Goal: Task Accomplishment & Management: Complete application form

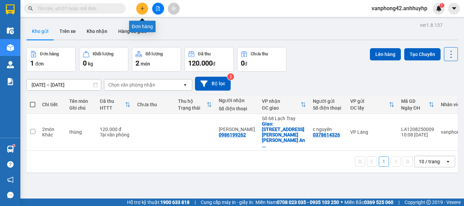
click at [141, 7] on icon "plus" at bounding box center [142, 8] width 5 height 5
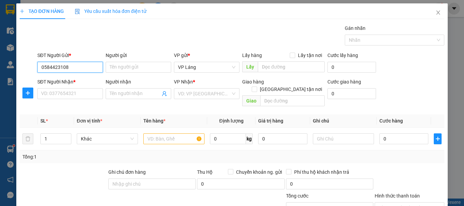
type input "0584423108"
click at [117, 61] on div "Người gửi" at bounding box center [139, 57] width 66 height 10
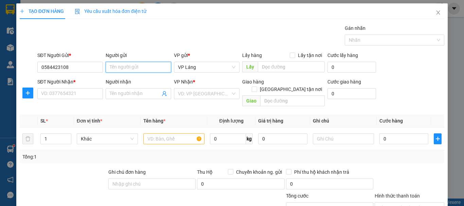
drag, startPoint x: 118, startPoint y: 69, endPoint x: 182, endPoint y: 86, distance: 66.1
click at [118, 69] on input "Người gửi" at bounding box center [139, 67] width 66 height 11
type input "[PERSON_NAME]"
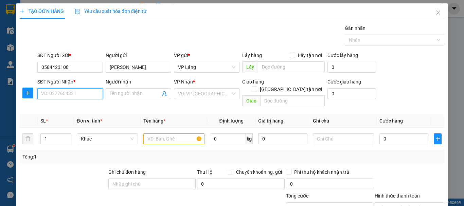
click at [68, 97] on input "SĐT Người Nhận *" at bounding box center [70, 93] width 66 height 11
type input "0989490452"
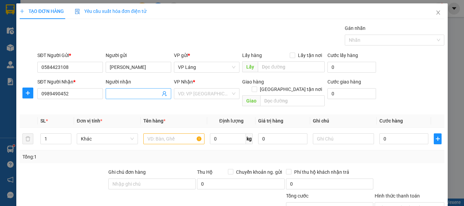
click at [117, 93] on input "Người nhận" at bounding box center [135, 93] width 51 height 7
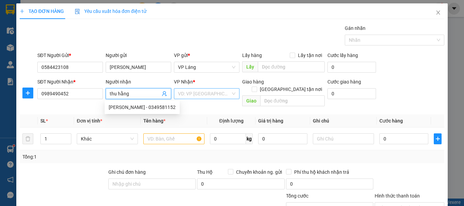
type input "thu hằng"
click at [211, 92] on input "search" at bounding box center [204, 94] width 53 height 10
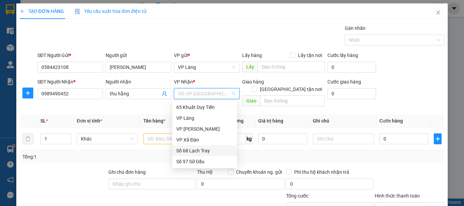
click at [201, 150] on div "Số 68 Lạch Tray" at bounding box center [204, 150] width 57 height 7
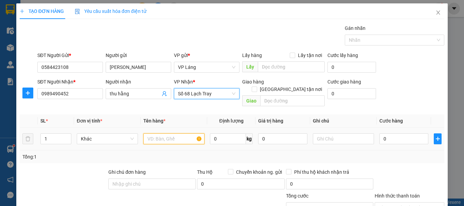
drag, startPoint x: 164, startPoint y: 135, endPoint x: 159, endPoint y: 134, distance: 5.1
click at [163, 135] on input "text" at bounding box center [173, 139] width 61 height 11
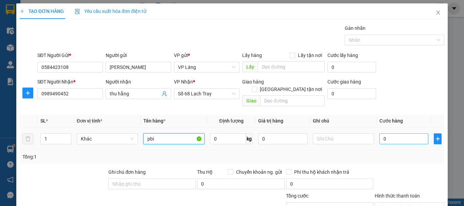
type input "pbi"
click at [396, 134] on input "0" at bounding box center [404, 139] width 49 height 11
type input "3"
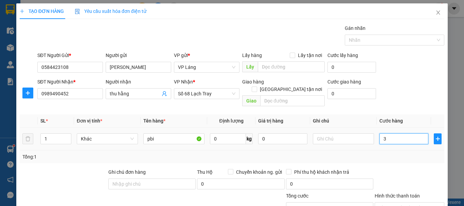
type input "30"
type input "300"
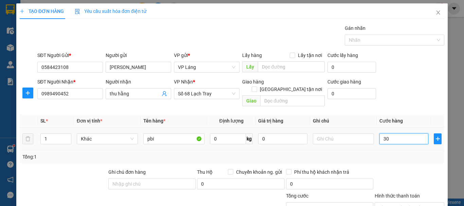
type input "300"
type input "3.000"
type input "30.000"
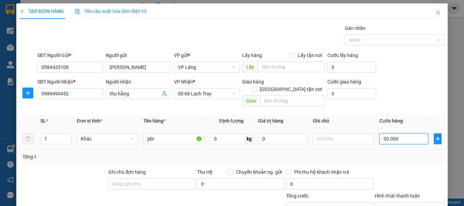
type input "30.000"
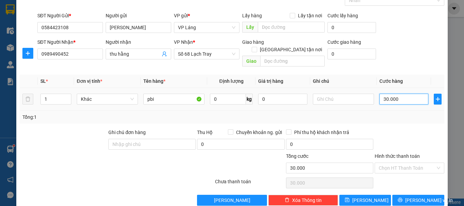
scroll to position [45, 0]
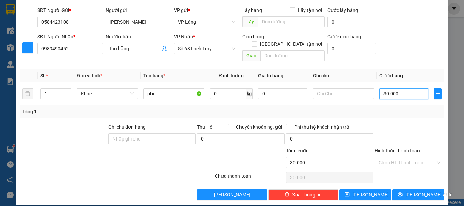
type input "30.000"
click at [404, 158] on input "Hình thức thanh toán" at bounding box center [407, 163] width 57 height 10
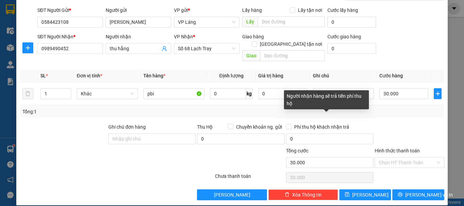
click at [329, 107] on div "Người nhận hàng sẽ trả tiền phí thu hộ" at bounding box center [326, 99] width 85 height 19
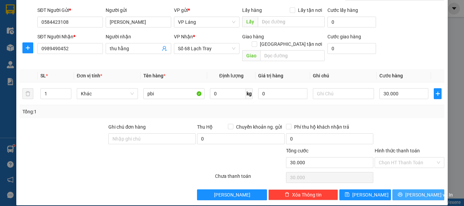
click at [400, 190] on button "[PERSON_NAME] và In" at bounding box center [418, 195] width 52 height 11
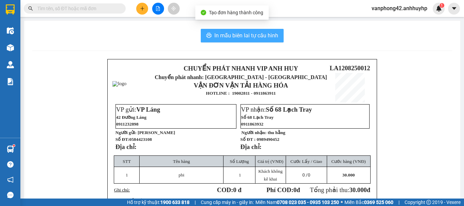
click at [233, 36] on span "In mẫu biên lai tự cấu hình" at bounding box center [246, 35] width 64 height 8
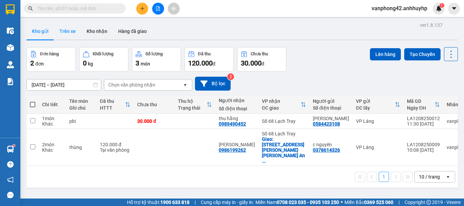
click at [66, 30] on button "Trên xe" at bounding box center [67, 31] width 27 height 16
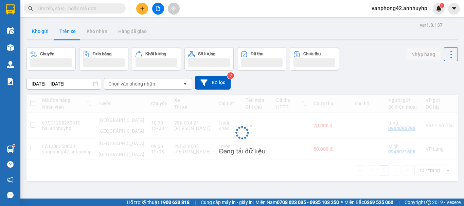
click at [41, 35] on button "Kho gửi" at bounding box center [41, 31] width 28 height 16
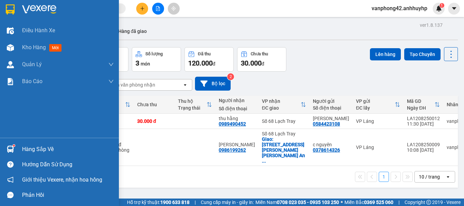
drag, startPoint x: 15, startPoint y: 153, endPoint x: 21, endPoint y: 151, distance: 6.4
click at [15, 152] on div at bounding box center [10, 149] width 12 height 12
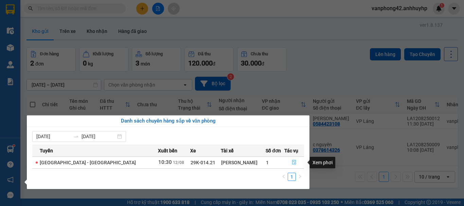
click at [292, 162] on icon "file-done" at bounding box center [294, 162] width 5 height 5
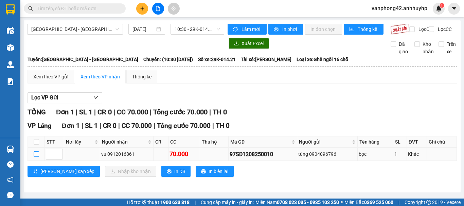
click at [35, 157] on input "checkbox" at bounding box center [36, 154] width 5 height 5
checkbox input "true"
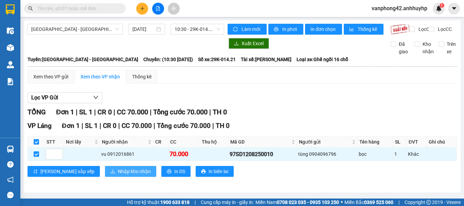
click at [118, 175] on span "Nhập kho nhận" at bounding box center [134, 171] width 33 height 7
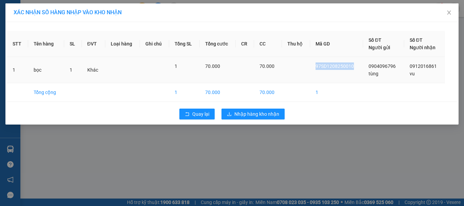
drag, startPoint x: 357, startPoint y: 66, endPoint x: 319, endPoint y: 66, distance: 37.7
click at [319, 66] on div "97SD1208250010" at bounding box center [337, 66] width 42 height 7
copy span "97SD1208250010"
click at [261, 113] on span "Nhập hàng kho nhận" at bounding box center [256, 113] width 45 height 7
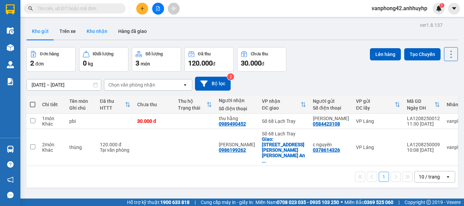
click at [96, 28] on button "Kho nhận" at bounding box center [97, 31] width 32 height 16
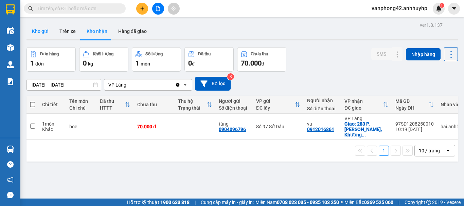
click at [41, 29] on button "Kho gửi" at bounding box center [41, 31] width 28 height 16
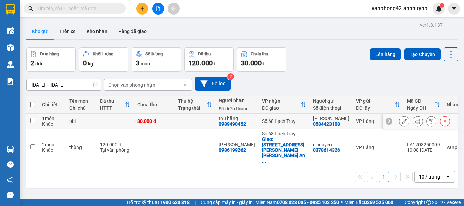
click at [34, 122] on input "checkbox" at bounding box center [32, 120] width 5 height 5
checkbox input "true"
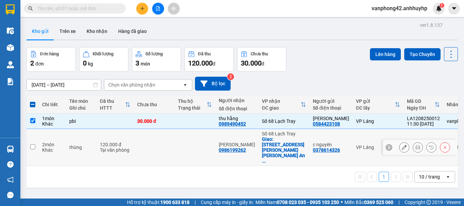
click at [32, 144] on input "checkbox" at bounding box center [32, 146] width 5 height 5
checkbox input "true"
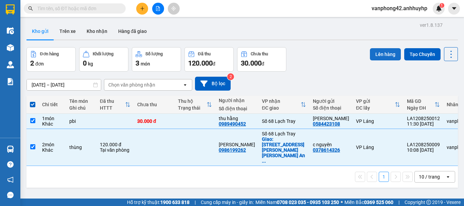
click at [390, 52] on button "Lên hàng" at bounding box center [385, 54] width 31 height 12
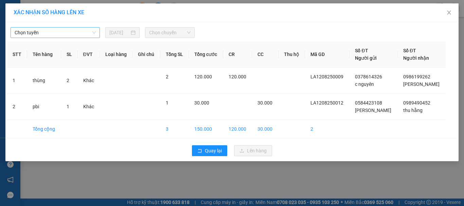
click at [85, 33] on span "Chọn tuyến" at bounding box center [55, 33] width 81 height 10
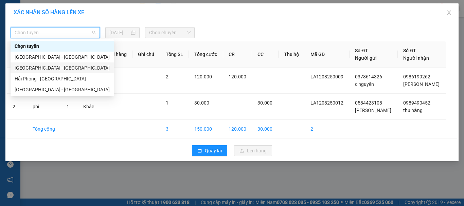
click at [68, 69] on div "[GEOGRAPHIC_DATA] - [GEOGRAPHIC_DATA]" at bounding box center [62, 67] width 95 height 7
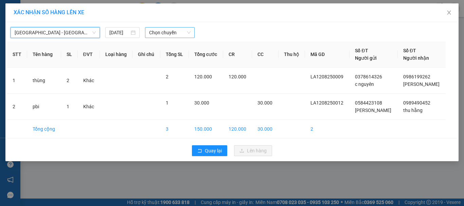
click at [157, 32] on span "Chọn chuyến" at bounding box center [170, 33] width 42 height 10
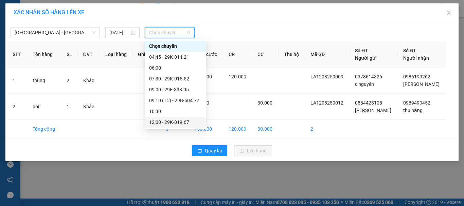
click at [169, 122] on div "12:00 - 29K-019.67" at bounding box center [175, 122] width 53 height 7
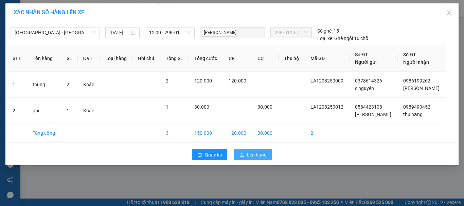
click at [259, 154] on span "Lên hàng" at bounding box center [257, 154] width 20 height 7
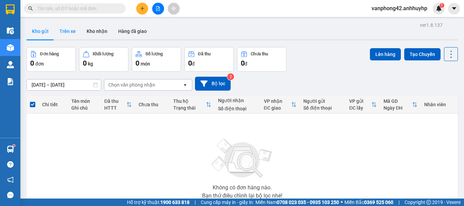
click at [68, 32] on button "Trên xe" at bounding box center [67, 31] width 27 height 16
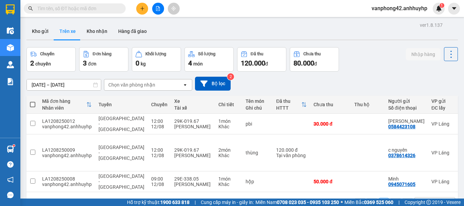
click at [140, 13] on button at bounding box center [142, 9] width 12 height 12
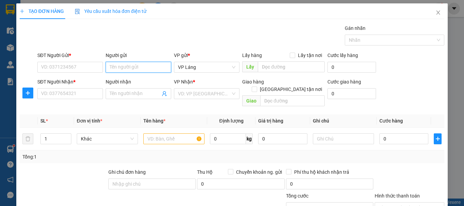
click at [117, 65] on input "Người gửi" at bounding box center [139, 67] width 66 height 11
type input "thái"
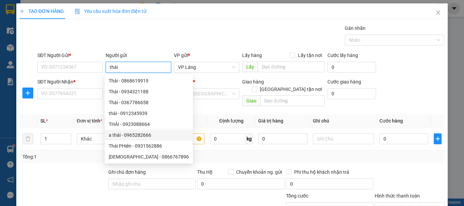
click at [127, 136] on div "a thái - 0965282666" at bounding box center [149, 134] width 80 height 7
type input "0965282666"
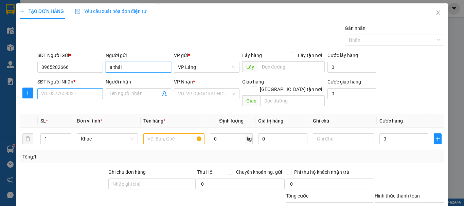
type input "a thái"
click at [65, 99] on input "SĐT Người Nhận *" at bounding box center [70, 93] width 66 height 11
click at [86, 96] on input "SĐT Người Nhận *" at bounding box center [70, 93] width 66 height 11
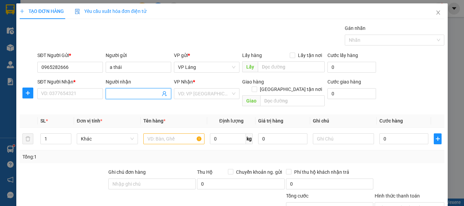
click at [112, 96] on input "Người nhận" at bounding box center [135, 93] width 51 height 7
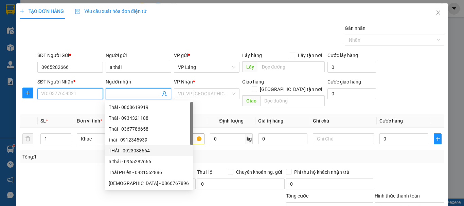
click at [46, 95] on input "SĐT Người Nhận *" at bounding box center [70, 93] width 66 height 11
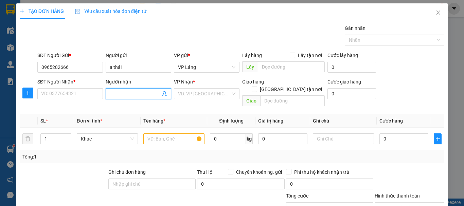
click at [121, 96] on input "Người nhận" at bounding box center [135, 93] width 51 height 7
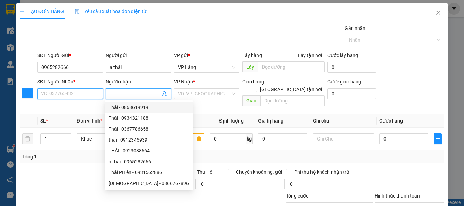
click at [65, 92] on input "SĐT Người Nhận *" at bounding box center [70, 93] width 66 height 11
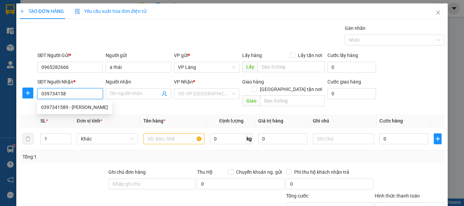
type input "0397341589"
click at [74, 109] on div "0397341589 - [PERSON_NAME]" at bounding box center [74, 107] width 67 height 7
type input "anh huy"
type input "0397341589"
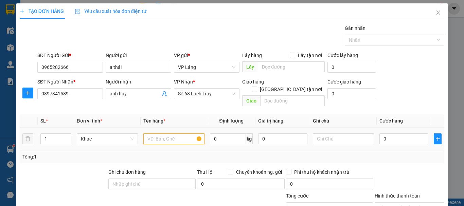
click at [156, 134] on input "text" at bounding box center [173, 139] width 61 height 11
type input "bọc"
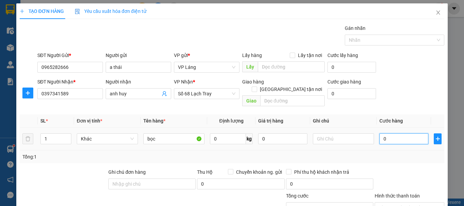
click at [391, 134] on input "0" at bounding box center [404, 139] width 49 height 11
type input "4"
type input "40"
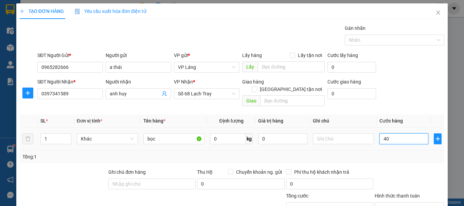
type input "40"
type input "400"
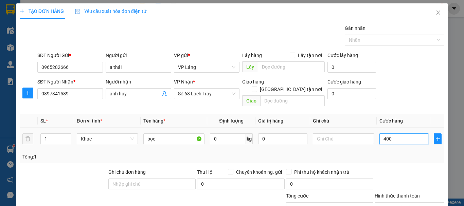
type input "4.000"
type input "40.000"
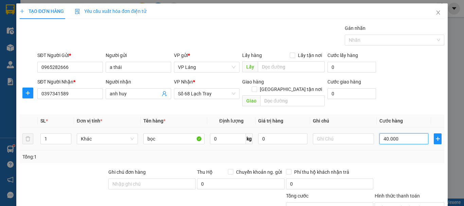
type input "40.000"
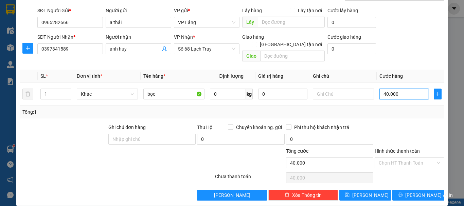
scroll to position [45, 0]
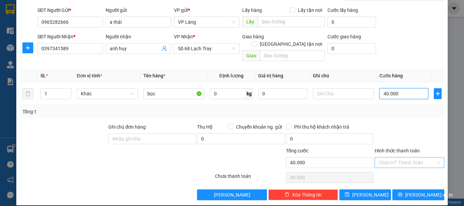
type input "40.000"
click at [398, 158] on input "Hình thức thanh toán" at bounding box center [407, 163] width 57 height 10
drag, startPoint x: 326, startPoint y: 107, endPoint x: 409, endPoint y: 157, distance: 97.0
click at [326, 108] on div "Tổng: 1" at bounding box center [231, 111] width 419 height 7
drag, startPoint x: 423, startPoint y: 185, endPoint x: 416, endPoint y: 179, distance: 9.0
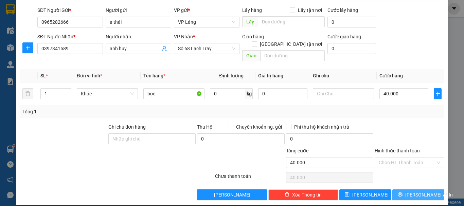
click at [422, 191] on span "[PERSON_NAME] và In" at bounding box center [429, 194] width 48 height 7
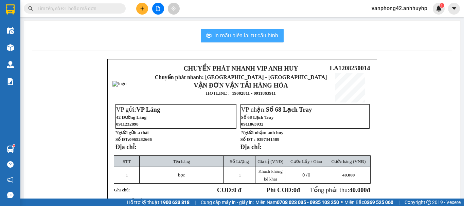
click at [219, 41] on button "In mẫu biên lai tự cấu hình" at bounding box center [242, 36] width 83 height 14
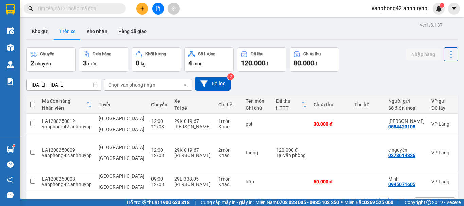
drag, startPoint x: 126, startPoint y: 174, endPoint x: 113, endPoint y: 174, distance: 13.3
click at [113, 192] on div "1 10 / trang open" at bounding box center [243, 203] width 432 height 22
click at [44, 35] on button "Kho gửi" at bounding box center [41, 31] width 28 height 16
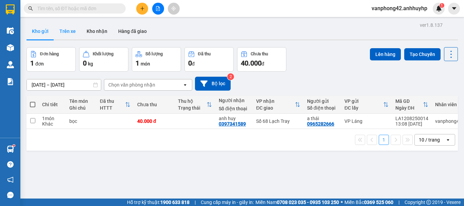
click at [74, 27] on button "Trên xe" at bounding box center [67, 31] width 27 height 16
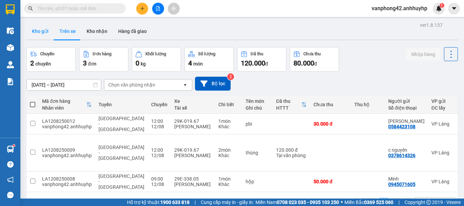
click at [37, 34] on button "Kho gửi" at bounding box center [41, 31] width 28 height 16
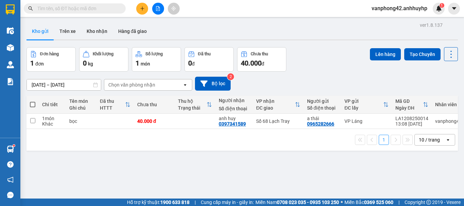
click at [141, 14] on button at bounding box center [142, 9] width 12 height 12
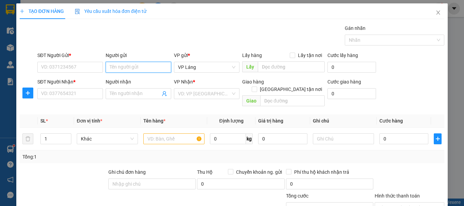
click at [116, 69] on input "Người gửi" at bounding box center [139, 67] width 66 height 11
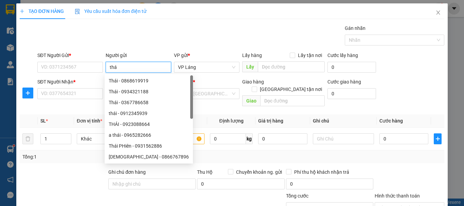
type input "thái"
click at [147, 136] on div "a thái - 0965282666" at bounding box center [149, 134] width 80 height 7
type input "0965282666"
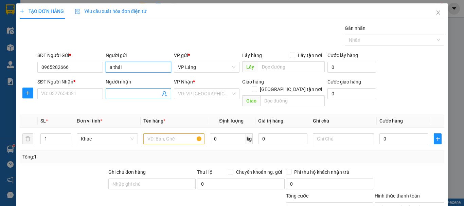
type input "a thái"
click at [121, 93] on input "Người nhận" at bounding box center [135, 93] width 51 height 7
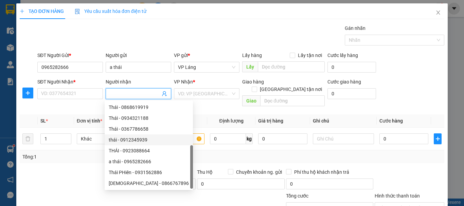
scroll to position [22, 0]
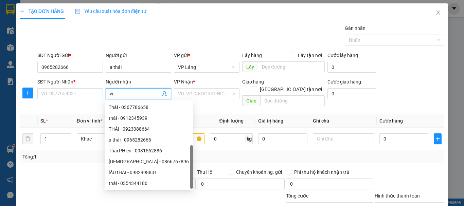
type input "v"
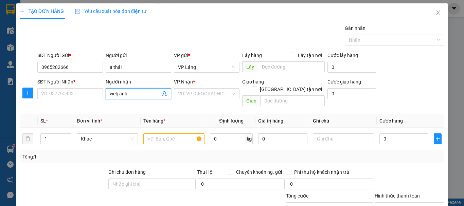
click at [118, 93] on input "vietj anh" at bounding box center [135, 93] width 51 height 7
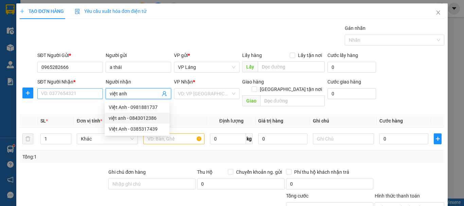
type input "việt anh"
click at [56, 91] on input "SĐT Người Nhận *" at bounding box center [70, 93] width 66 height 11
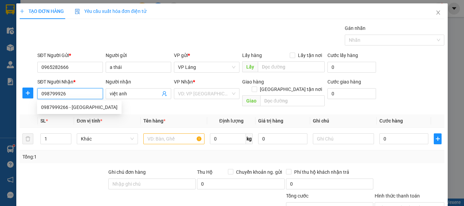
type input "0987999266"
click at [72, 104] on div "0987999266 - [GEOGRAPHIC_DATA]" at bounding box center [79, 107] width 76 height 7
type input "việt anh"
type input "0987999266"
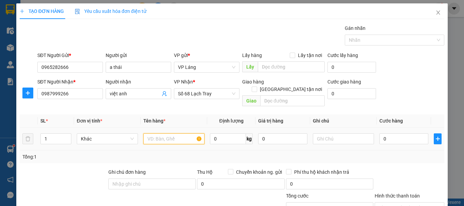
click at [175, 134] on input "text" at bounding box center [173, 139] width 61 height 11
type input "hộp"
click at [377, 133] on td "0" at bounding box center [404, 139] width 54 height 23
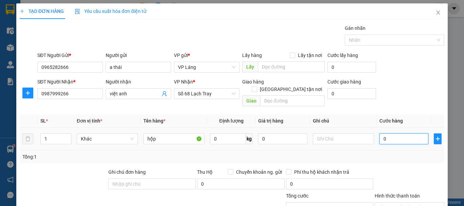
click at [384, 134] on input "0" at bounding box center [404, 139] width 49 height 11
type input "4"
type input "40"
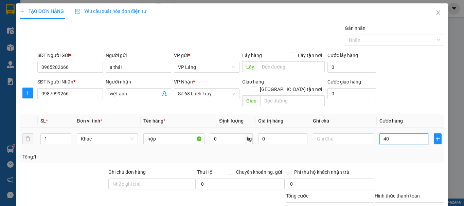
type input "40"
type input "400"
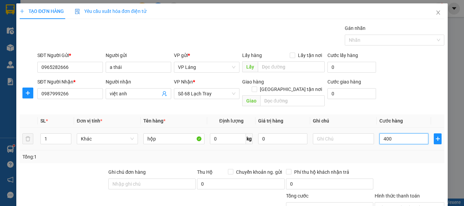
type input "4.000"
type input "40.000"
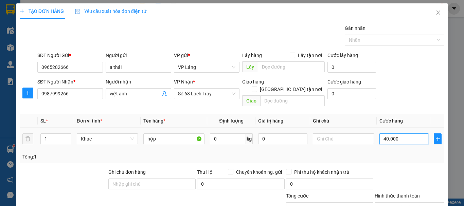
type input "40.000"
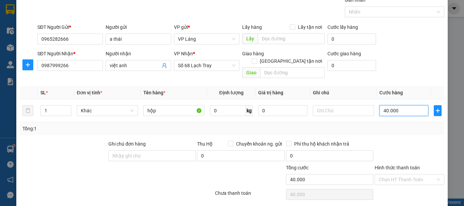
scroll to position [45, 0]
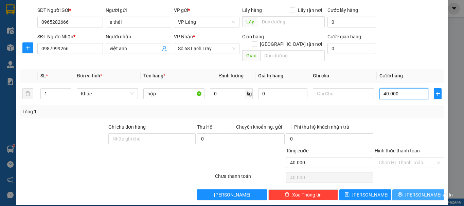
type input "40.000"
click at [396, 190] on button "[PERSON_NAME] và In" at bounding box center [418, 195] width 52 height 11
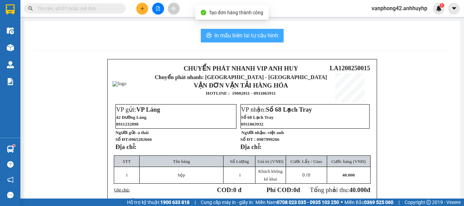
click at [233, 35] on span "In mẫu biên lai tự cấu hình" at bounding box center [246, 35] width 64 height 8
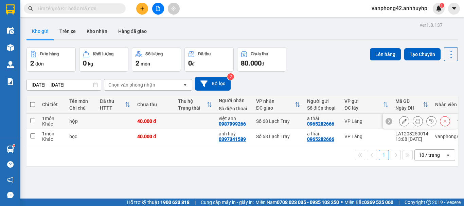
click at [416, 121] on icon at bounding box center [418, 121] width 5 height 5
